Goal: Task Accomplishment & Management: Complete application form

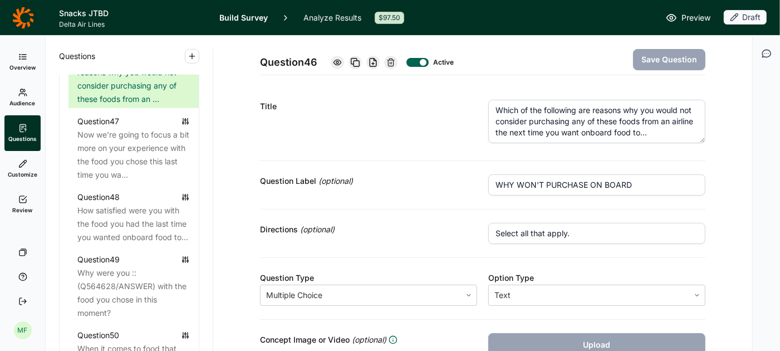
scroll to position [3628, 0]
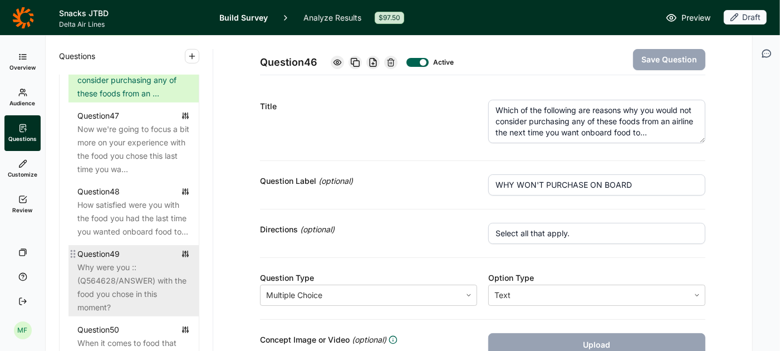
click at [135, 269] on div "Why were you :: (Q564628/ANSWER) with the food you chose in this moment?" at bounding box center [133, 287] width 113 height 53
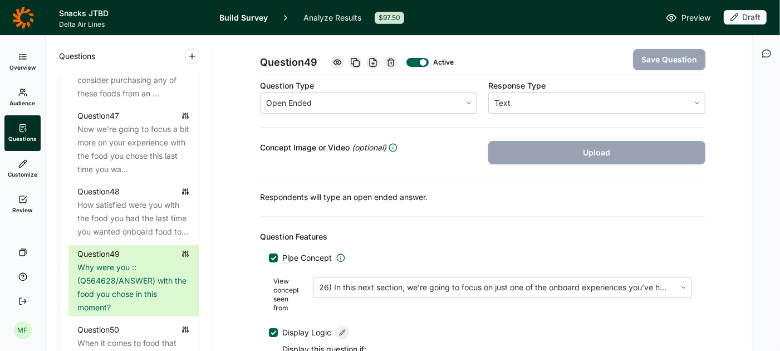
scroll to position [202, 0]
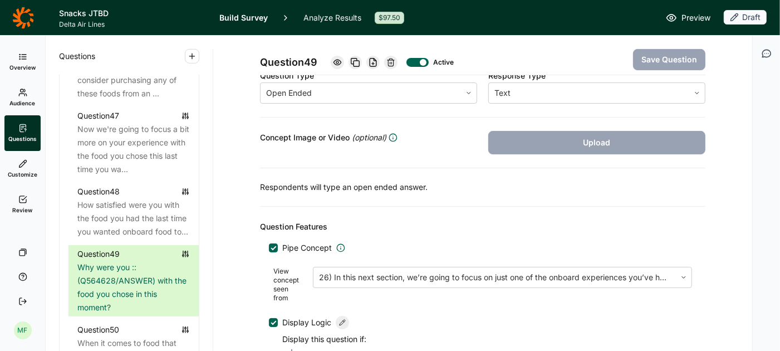
click at [275, 245] on div at bounding box center [273, 247] width 9 height 9
click at [269, 248] on input "Pipe Concept" at bounding box center [269, 248] width 0 height 0
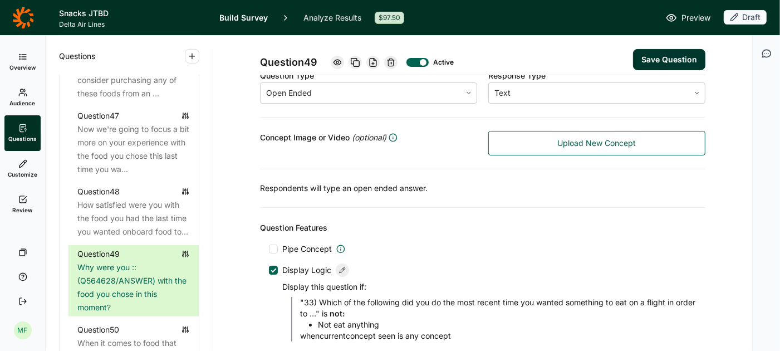
click at [655, 58] on button "Save Question" at bounding box center [669, 59] width 72 height 21
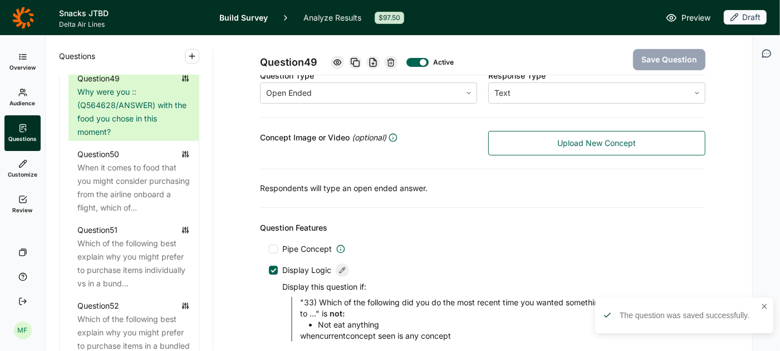
scroll to position [3813, 0]
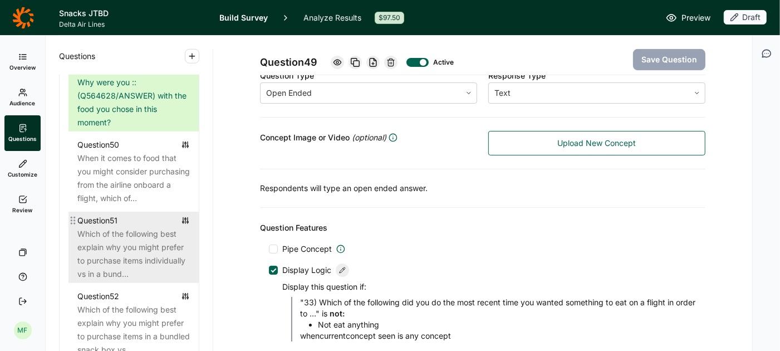
click at [136, 228] on div "Which of the following best explain why you might prefer to purchase items indi…" at bounding box center [133, 253] width 113 height 53
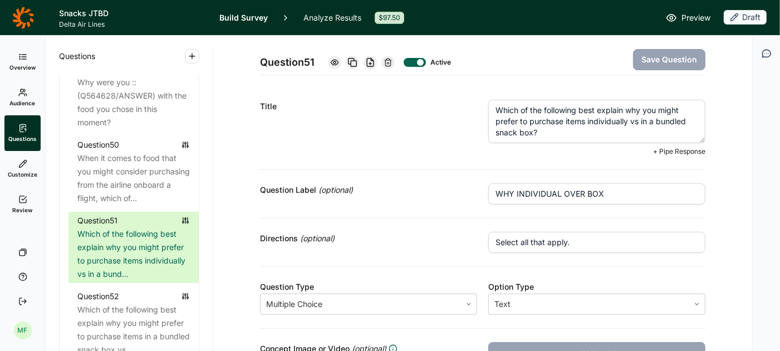
click at [534, 133] on textarea "Which of the following best explain why you might prefer to purchase items indi…" at bounding box center [597, 121] width 217 height 43
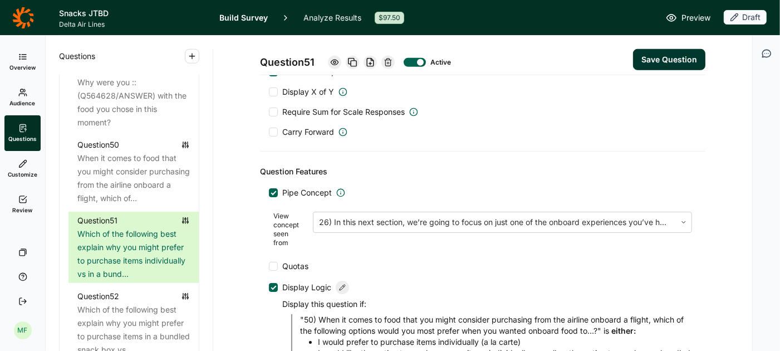
type textarea "Which of the following best explain why you might prefer to purchase items indi…"
click at [275, 190] on div at bounding box center [274, 193] width 6 height 6
click at [269, 193] on input "Pipe Concept" at bounding box center [269, 193] width 0 height 0
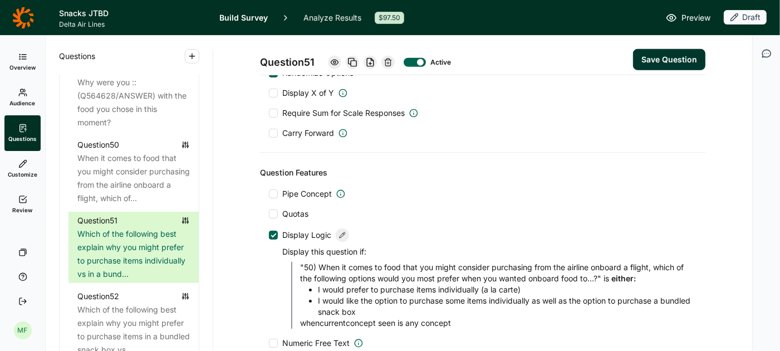
scroll to position [669, 0]
click at [662, 56] on button "Save Question" at bounding box center [669, 59] width 72 height 21
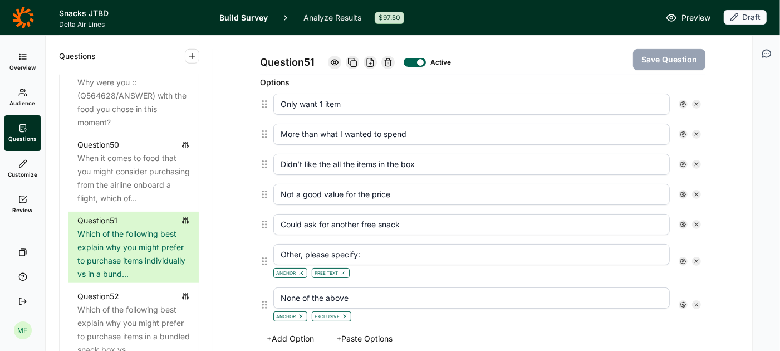
scroll to position [289, 0]
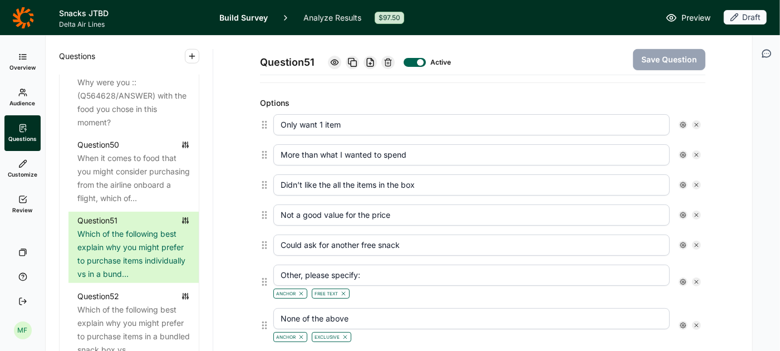
drag, startPoint x: 302, startPoint y: 181, endPoint x: 282, endPoint y: 174, distance: 20.6
click at [280, 179] on input "Didn’t like the all the items in the box" at bounding box center [472, 184] width 397 height 21
click at [337, 179] on input "Wouldn't like the all the items in the box" at bounding box center [472, 184] width 397 height 21
type input "Wouldn't like all the items in the box"
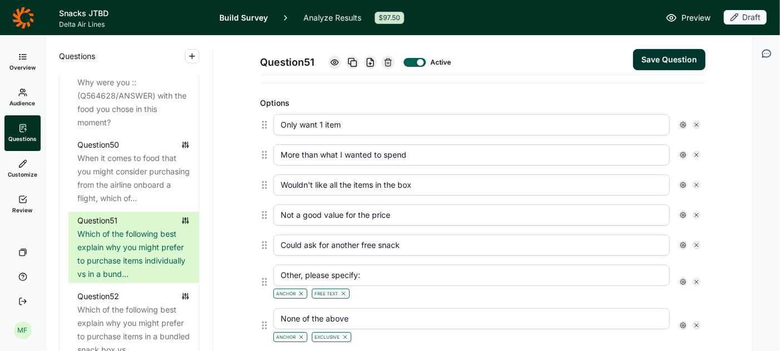
click at [650, 56] on button "Save Question" at bounding box center [669, 59] width 72 height 21
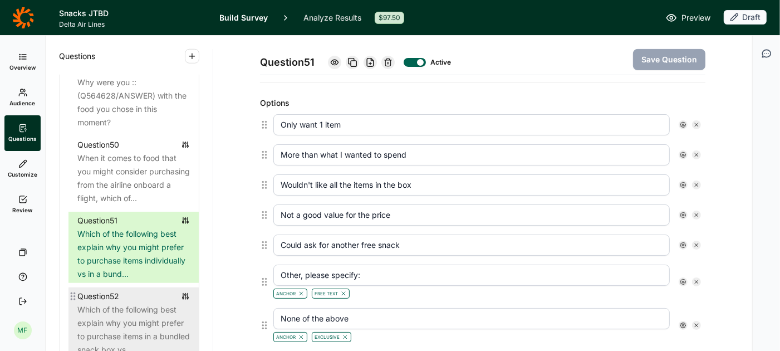
click at [133, 309] on div "Which of the following best explain why you might prefer to purchase items in a…" at bounding box center [133, 329] width 113 height 53
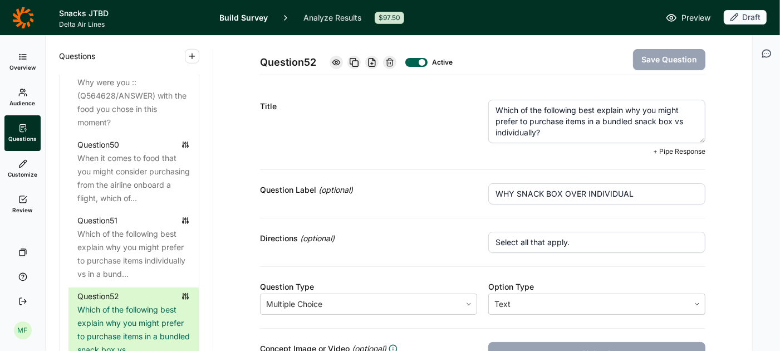
click at [537, 134] on textarea "Which of the following best explain why you might prefer to purchase items in a…" at bounding box center [597, 121] width 217 height 43
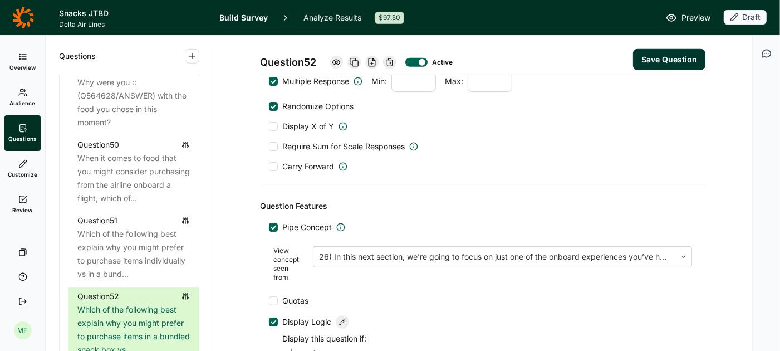
scroll to position [705, 0]
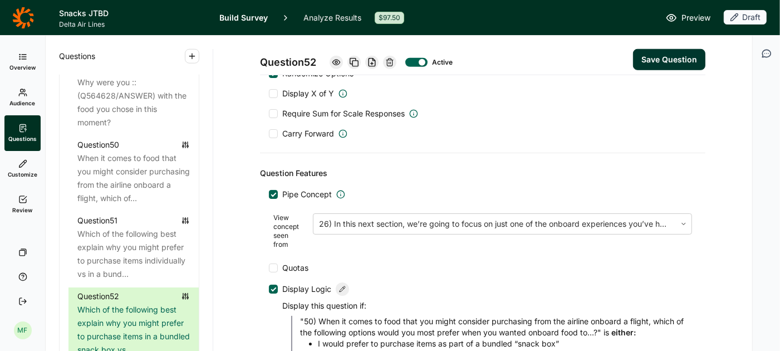
type textarea "Which of the following best explain why you might prefer to purchase items in a…"
click at [272, 190] on div at bounding box center [273, 194] width 9 height 9
click at [269, 194] on input "Pipe Concept" at bounding box center [269, 194] width 0 height 0
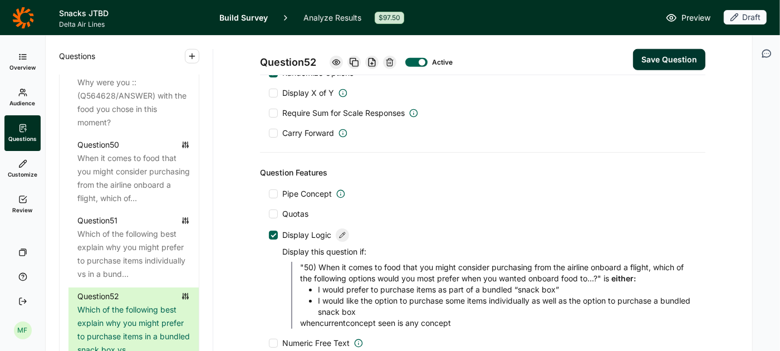
click at [679, 52] on button "Save Question" at bounding box center [669, 59] width 72 height 21
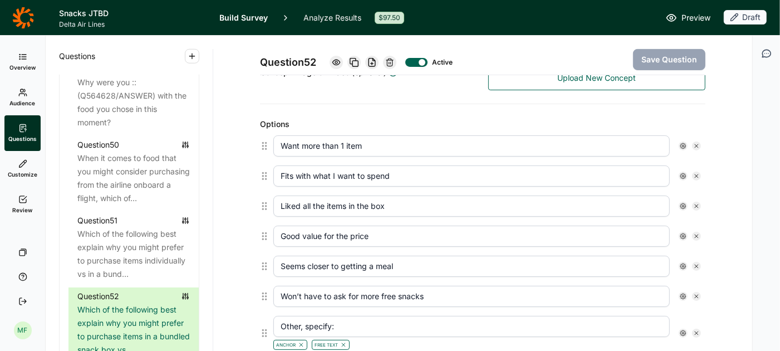
scroll to position [275, 0]
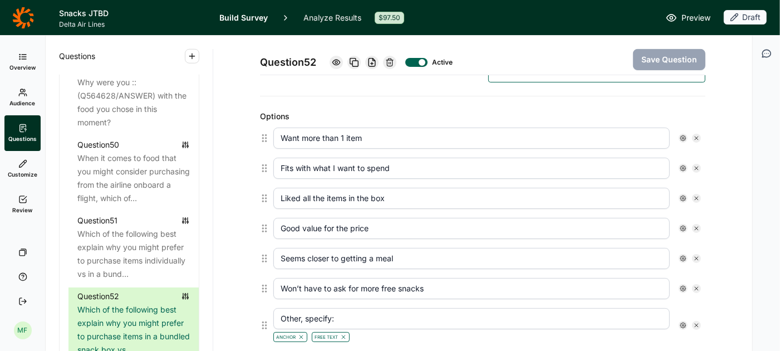
drag, startPoint x: 301, startPoint y: 195, endPoint x: 275, endPoint y: 194, distance: 26.2
click at [274, 194] on input "Liked all the items in the box" at bounding box center [472, 198] width 397 height 21
type input "Would probably like all the items in the box"
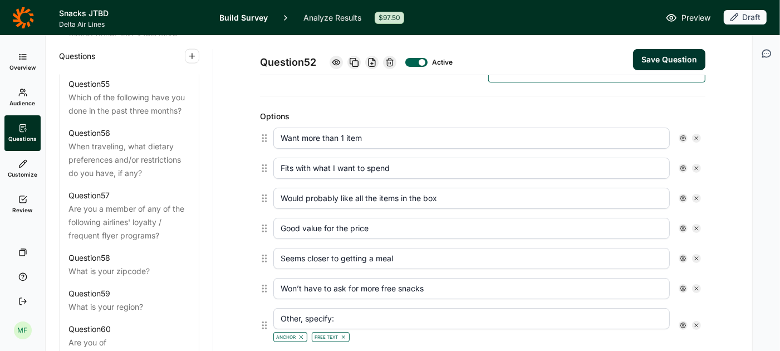
scroll to position [4242, 0]
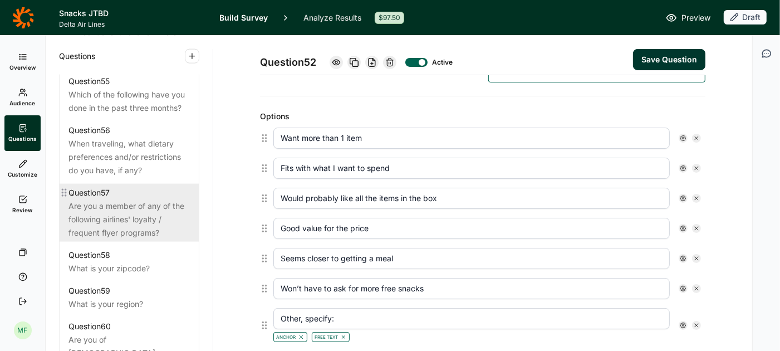
click at [130, 198] on div "Question 57" at bounding box center [129, 192] width 121 height 13
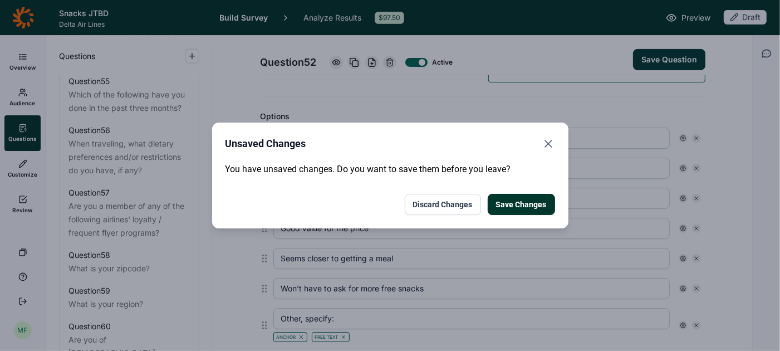
click at [511, 202] on button "Save Changes" at bounding box center [521, 204] width 67 height 21
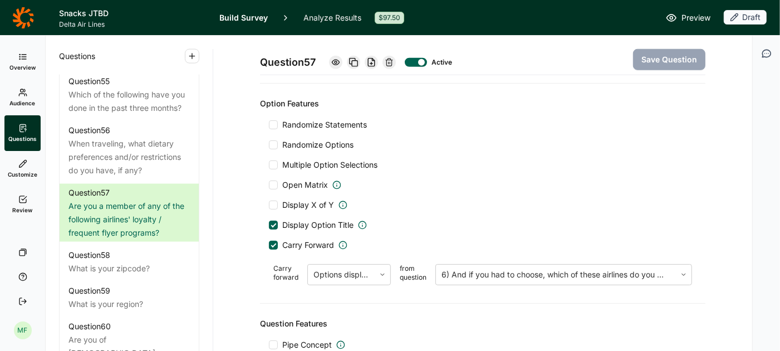
scroll to position [761, 0]
click at [491, 266] on div at bounding box center [556, 274] width 229 height 16
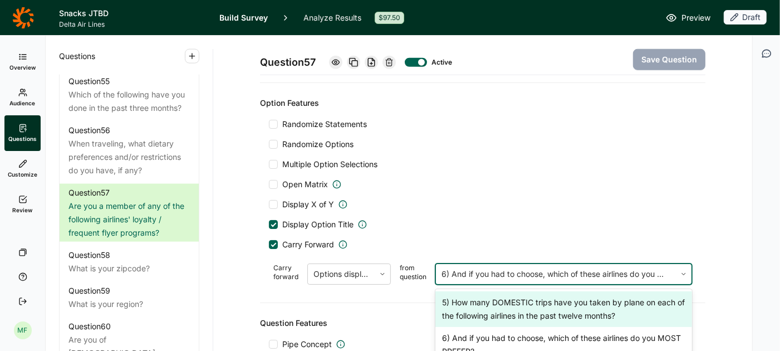
click at [492, 222] on div "Display Option Title" at bounding box center [483, 224] width 428 height 11
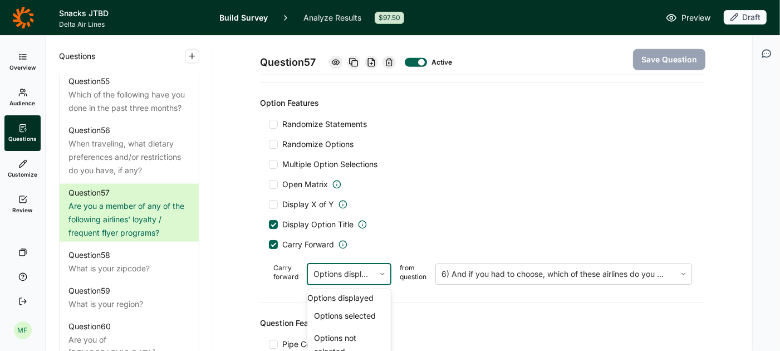
click at [379, 271] on icon at bounding box center [382, 274] width 7 height 7
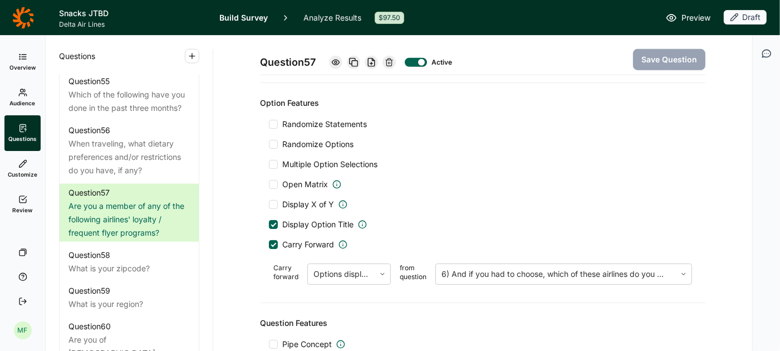
click at [492, 187] on div "Randomize Statements Randomize Options Multiple Option Selections Open Matrix D…" at bounding box center [483, 204] width 428 height 170
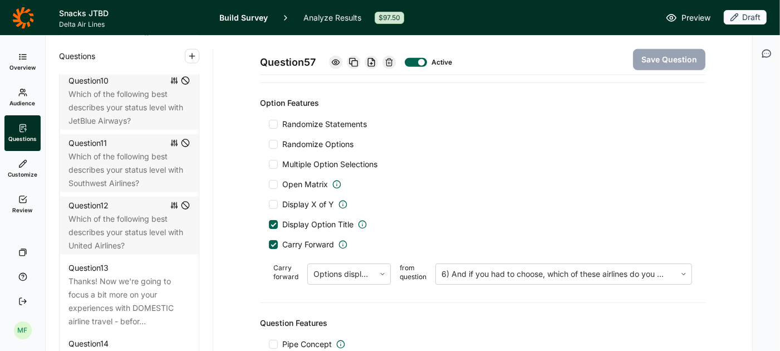
scroll to position [694, 0]
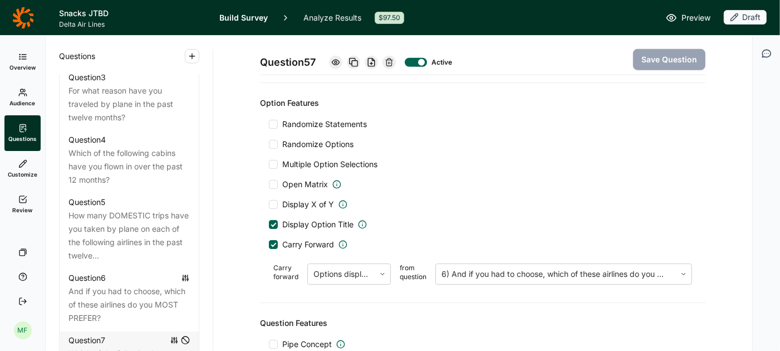
click at [21, 206] on span "Review" at bounding box center [23, 210] width 20 height 8
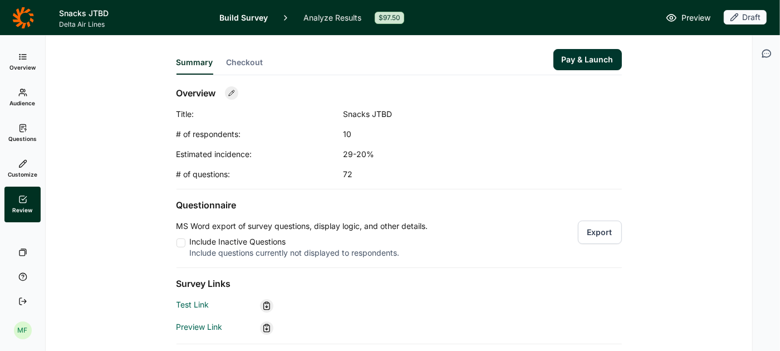
click at [593, 230] on button "Export" at bounding box center [600, 232] width 44 height 23
